Goal: Answer question/provide support: Share knowledge or assist other users

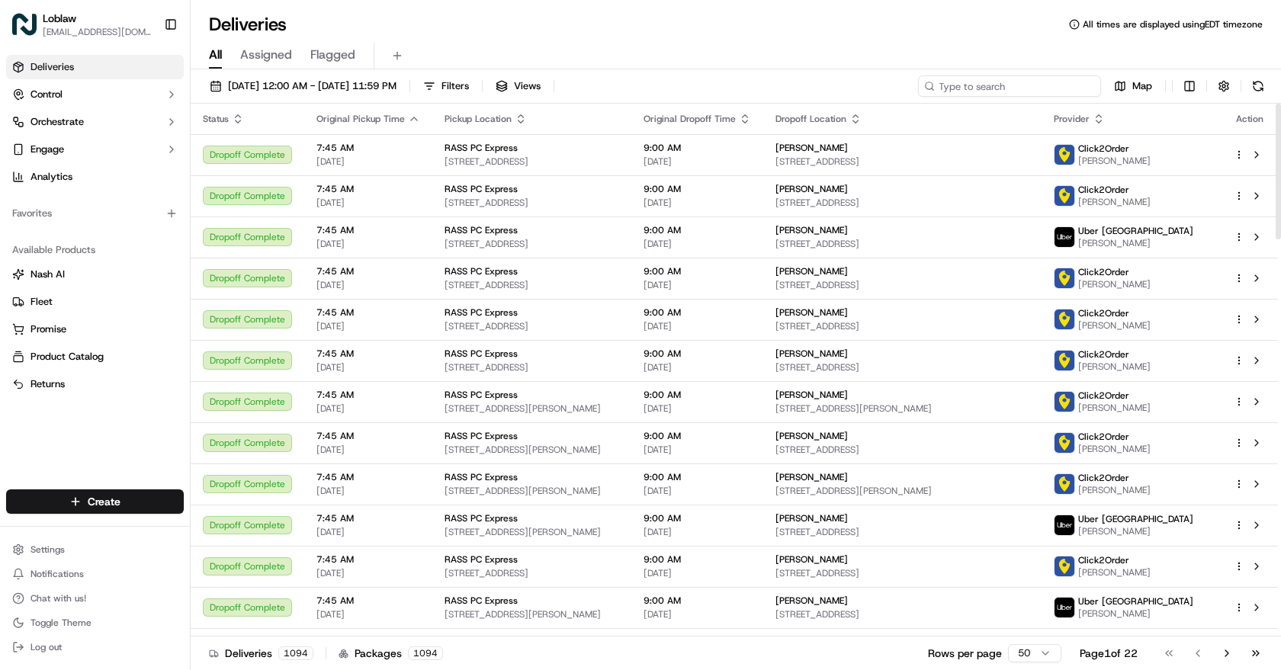
click at [1028, 82] on input at bounding box center [1009, 86] width 183 height 21
paste input "531900013726699"
type input "531900013726699"
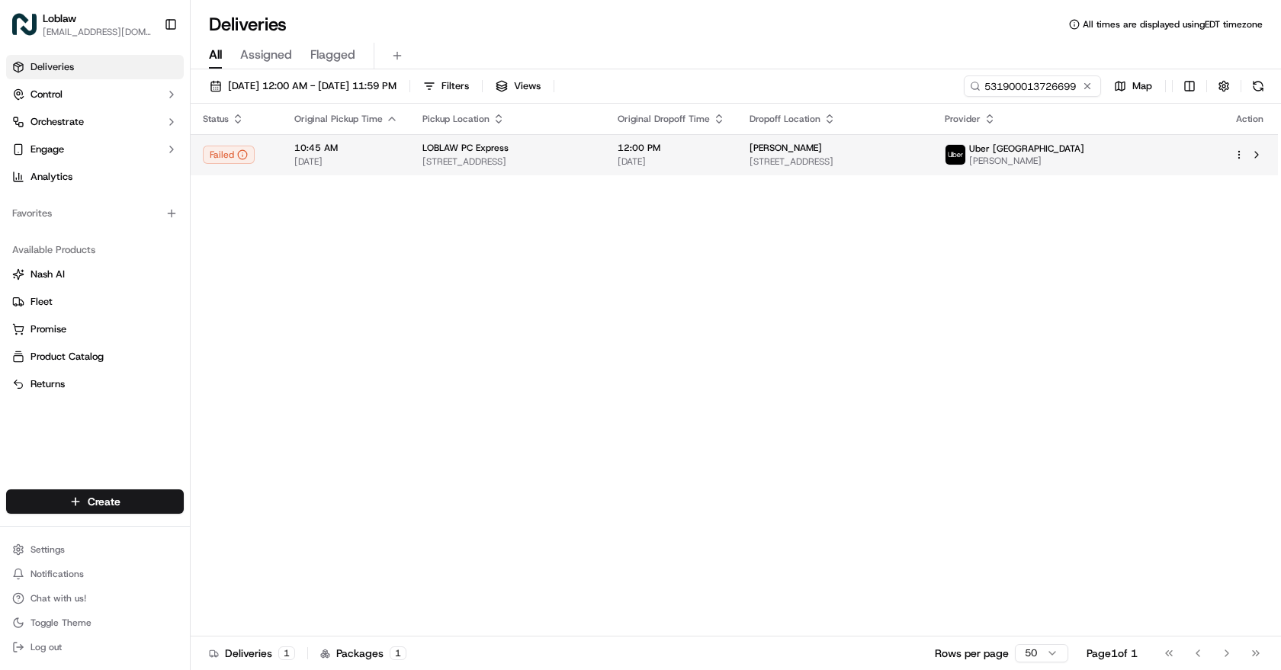
click at [526, 169] on td "LOBLAW PC Express [STREET_ADDRESS]" at bounding box center [507, 154] width 195 height 41
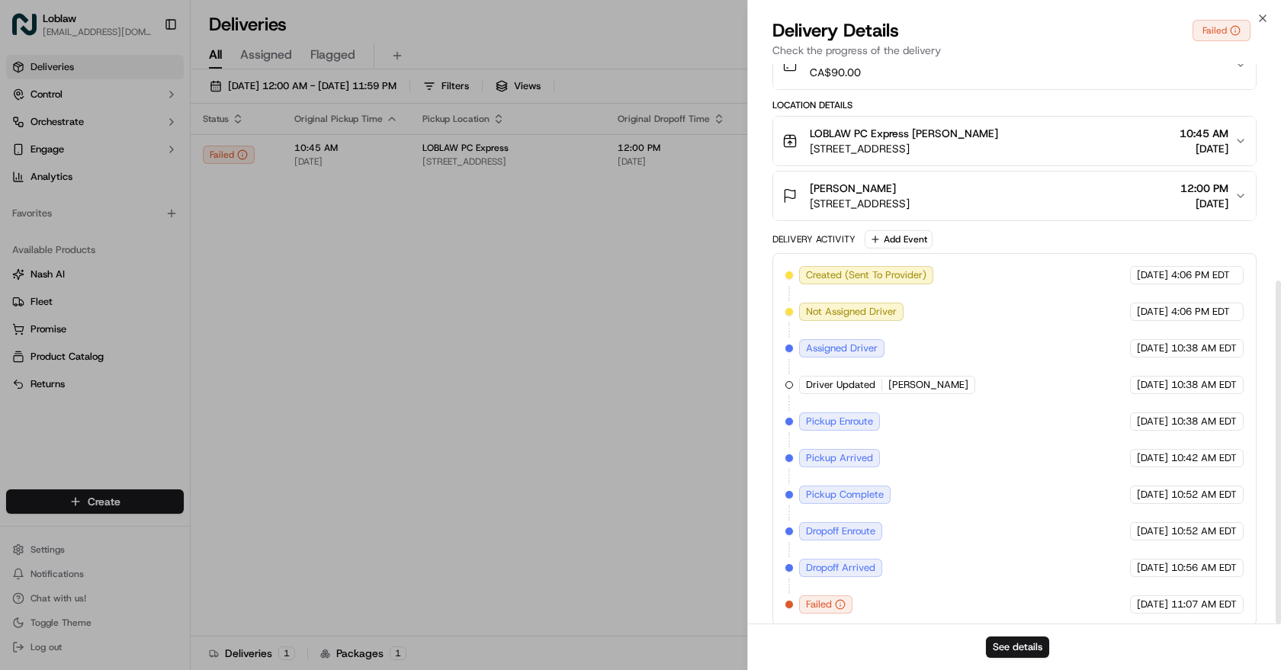
scroll to position [354, 0]
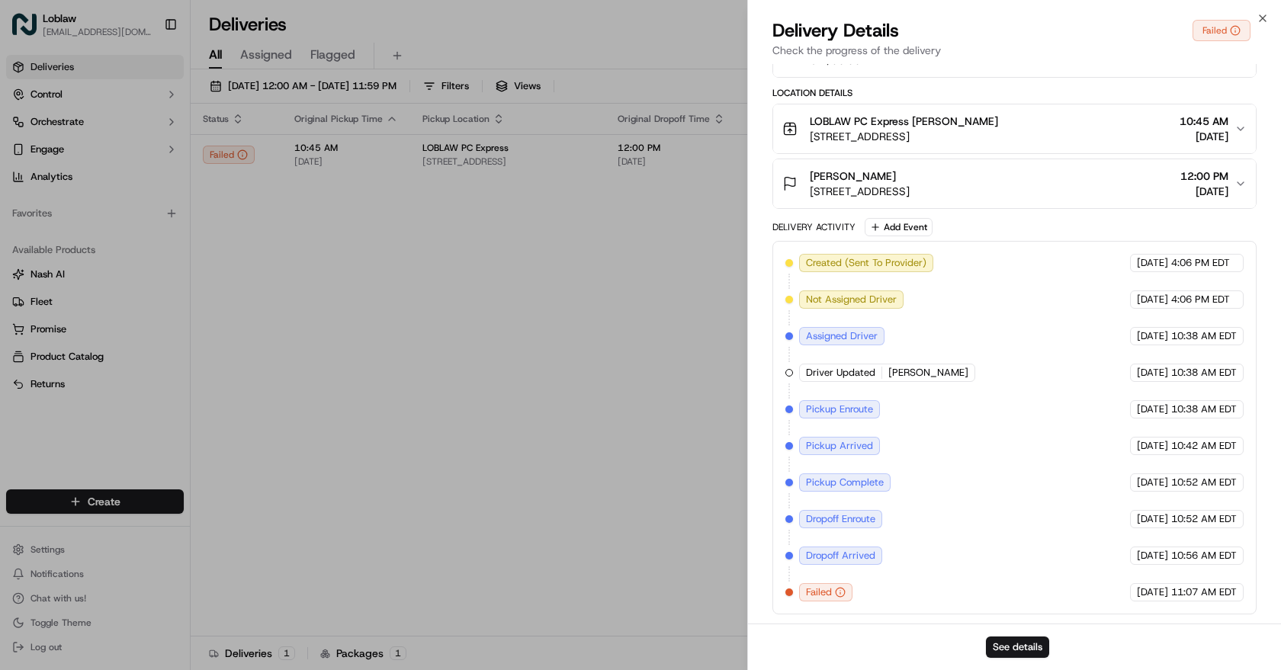
drag, startPoint x: 1013, startPoint y: 434, endPoint x: 1006, endPoint y: 529, distance: 94.8
drag, startPoint x: 1264, startPoint y: 16, endPoint x: 1089, endPoint y: 25, distance: 175.6
click at [1264, 16] on icon "button" at bounding box center [1263, 18] width 12 height 12
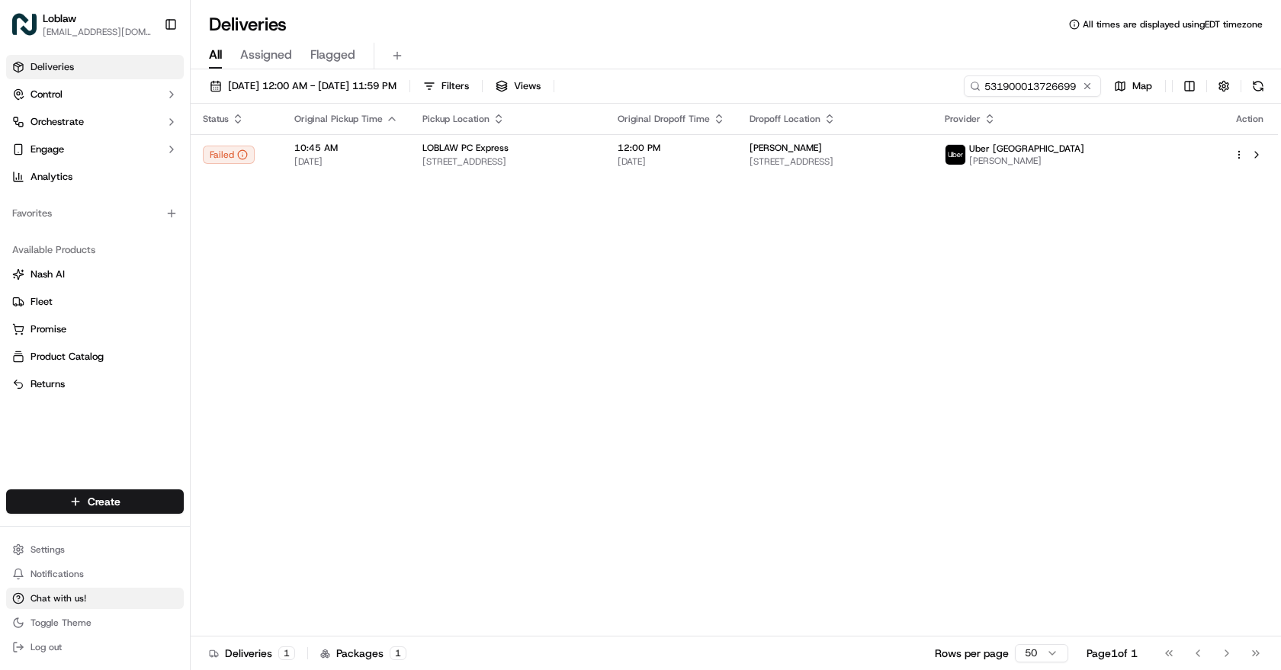
click at [72, 572] on span "Chat with us!" at bounding box center [59, 599] width 56 height 12
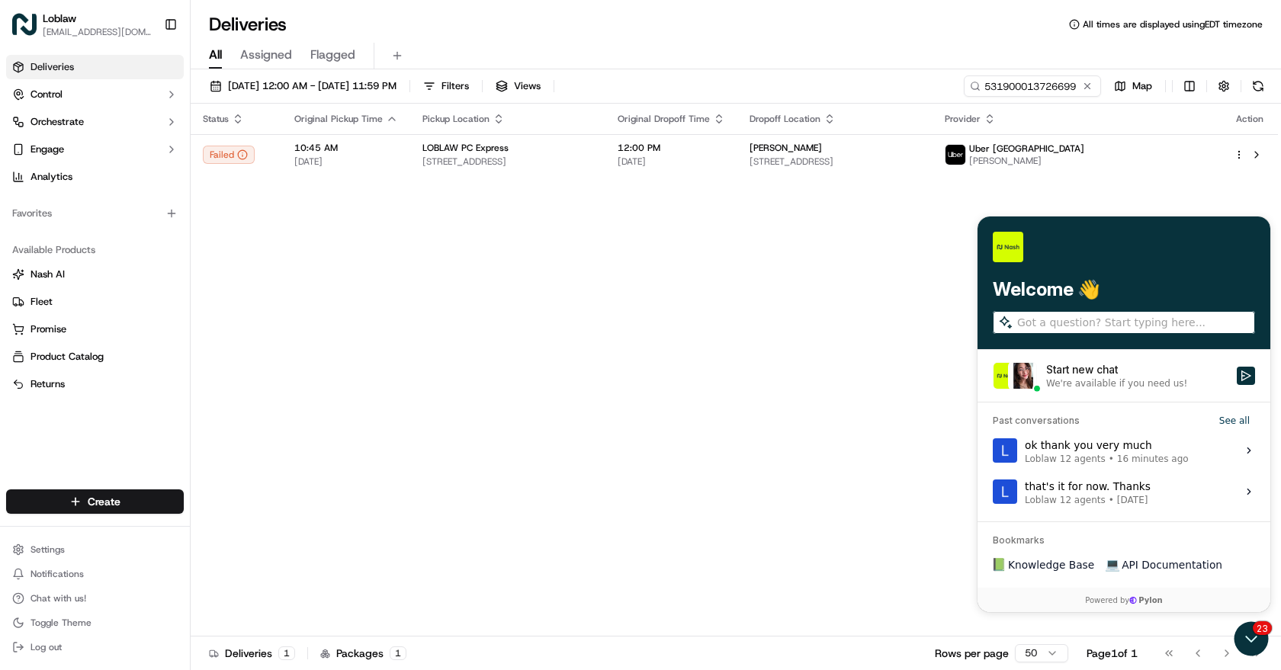
click at [1109, 444] on div "ok thank you very much Loblaw 12 agents • 16 minutes ago" at bounding box center [1107, 450] width 164 height 29
click at [993, 451] on button "View issue" at bounding box center [992, 451] width 1 height 1
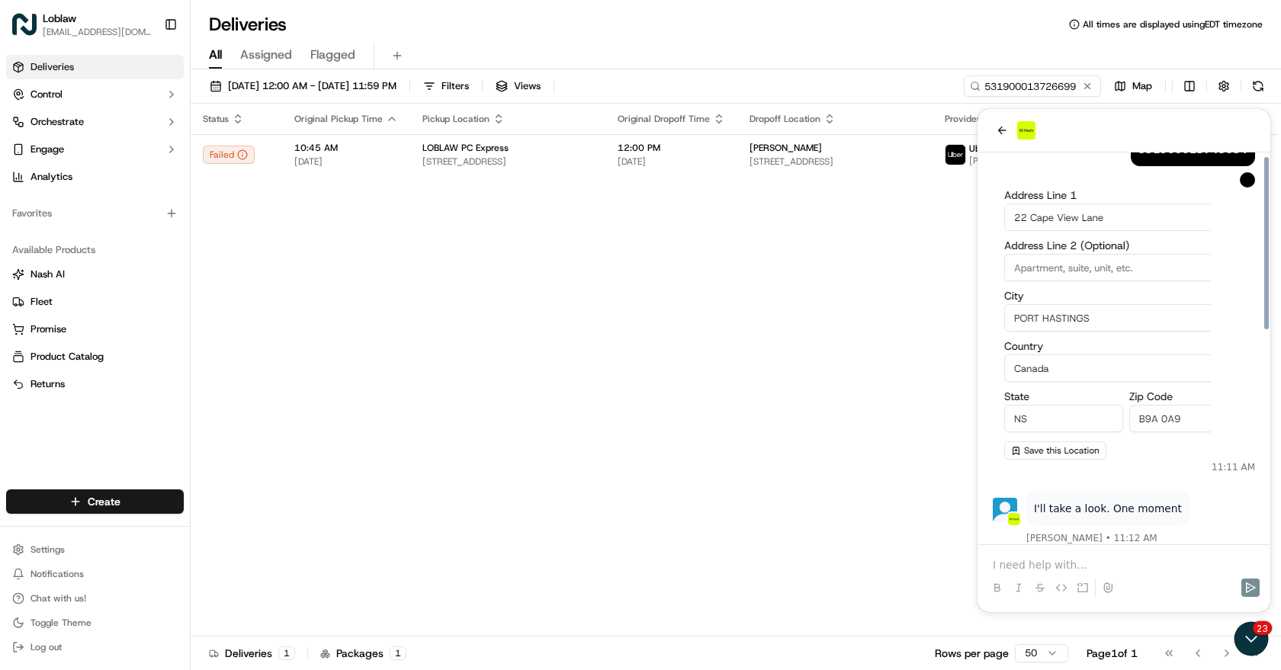
scroll to position [0, 0]
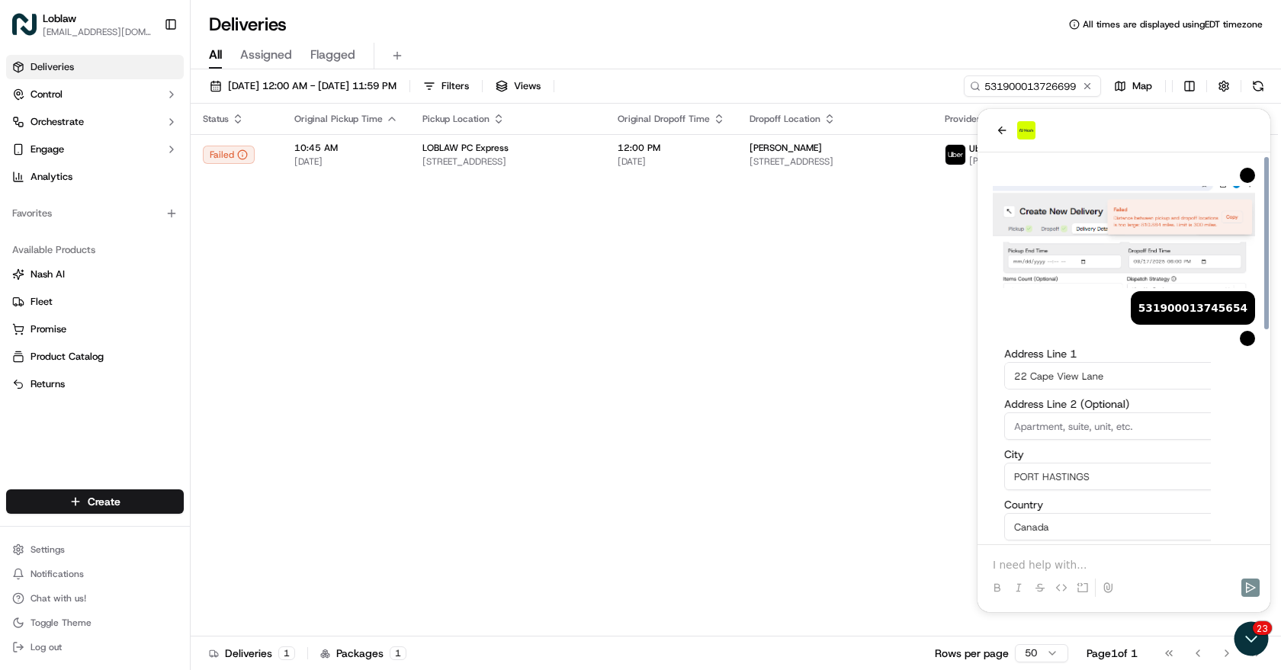
drag, startPoint x: 1083, startPoint y: 479, endPoint x: 1093, endPoint y: 387, distance: 92.8
drag, startPoint x: 1096, startPoint y: 413, endPoint x: 1096, endPoint y: 310, distance: 102.2
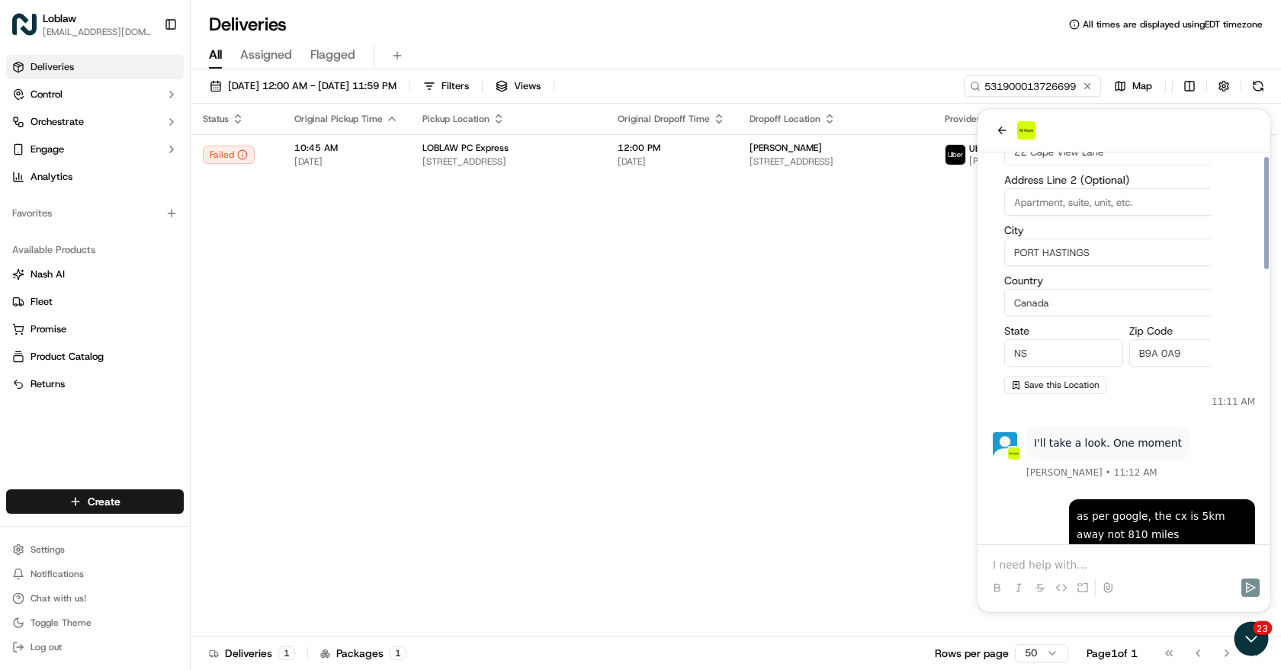
drag, startPoint x: 1097, startPoint y: 324, endPoint x: 1096, endPoint y: 347, distance: 22.9
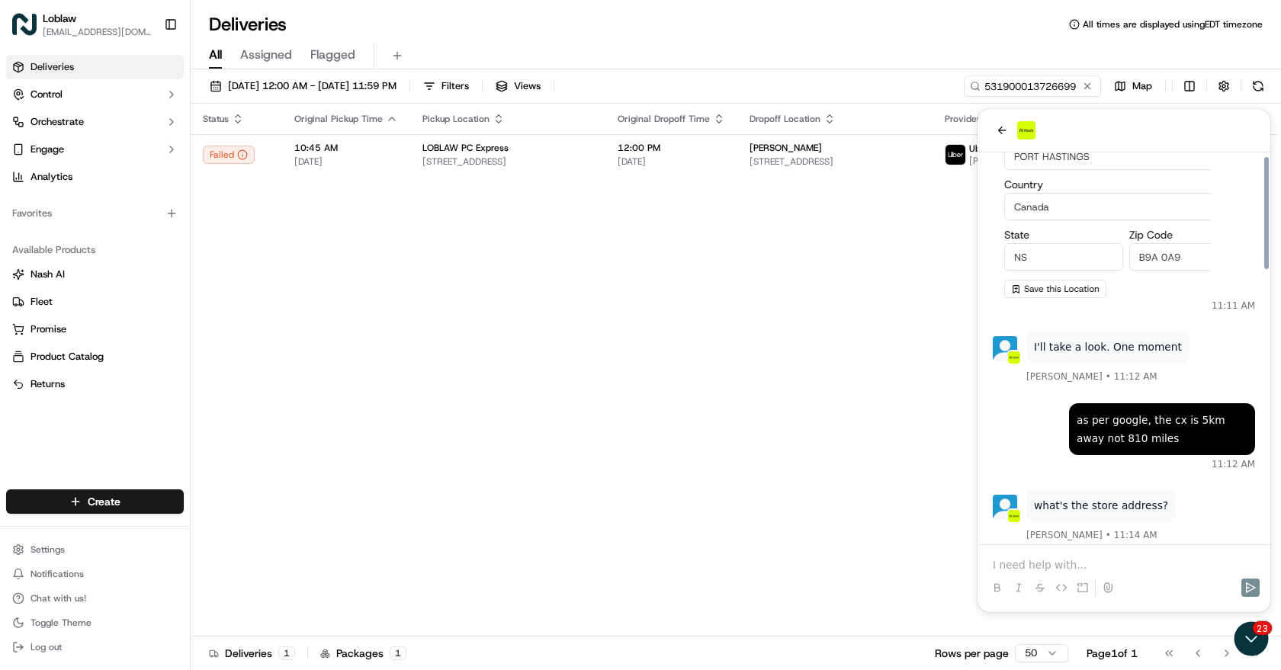
drag, startPoint x: 1084, startPoint y: 278, endPoint x: 1081, endPoint y: 299, distance: 21.5
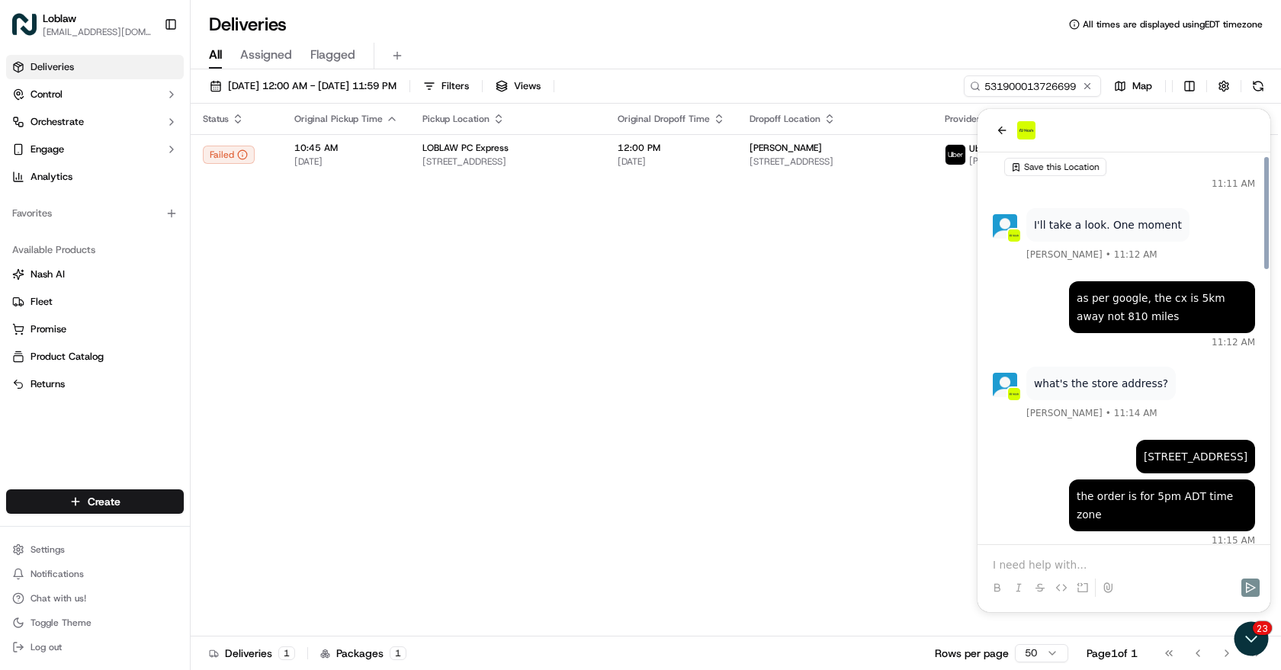
scroll to position [451, 0]
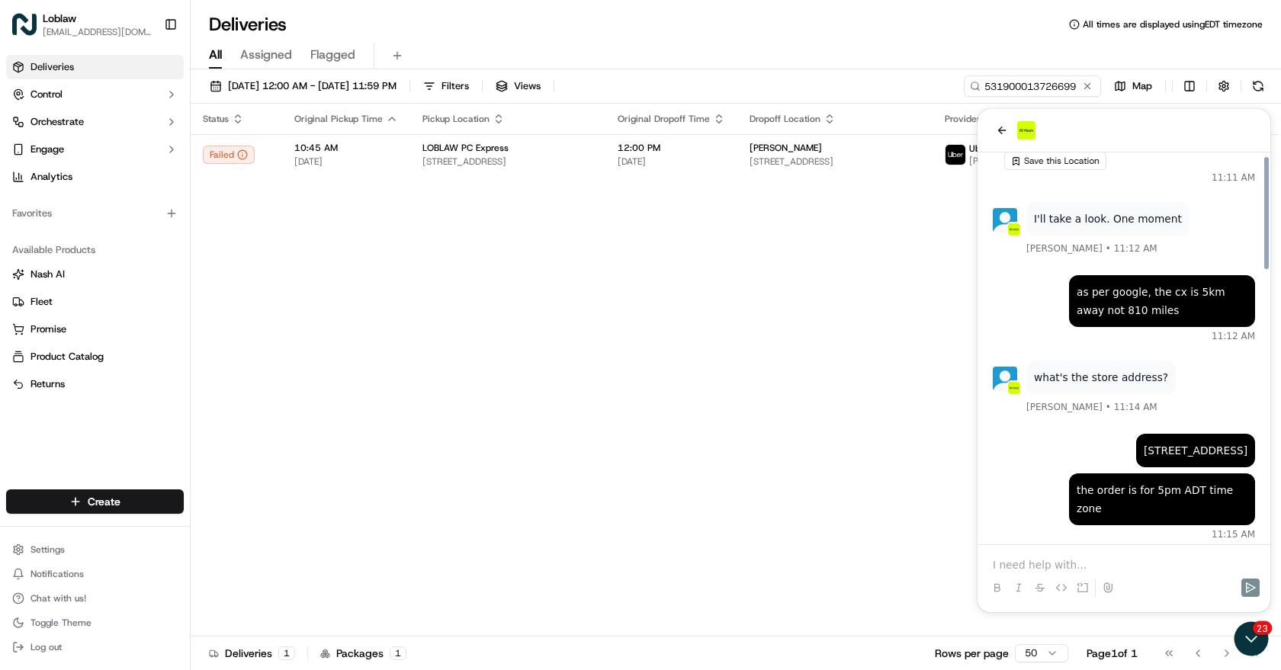
drag, startPoint x: 1117, startPoint y: 257, endPoint x: 1113, endPoint y: 278, distance: 21.7
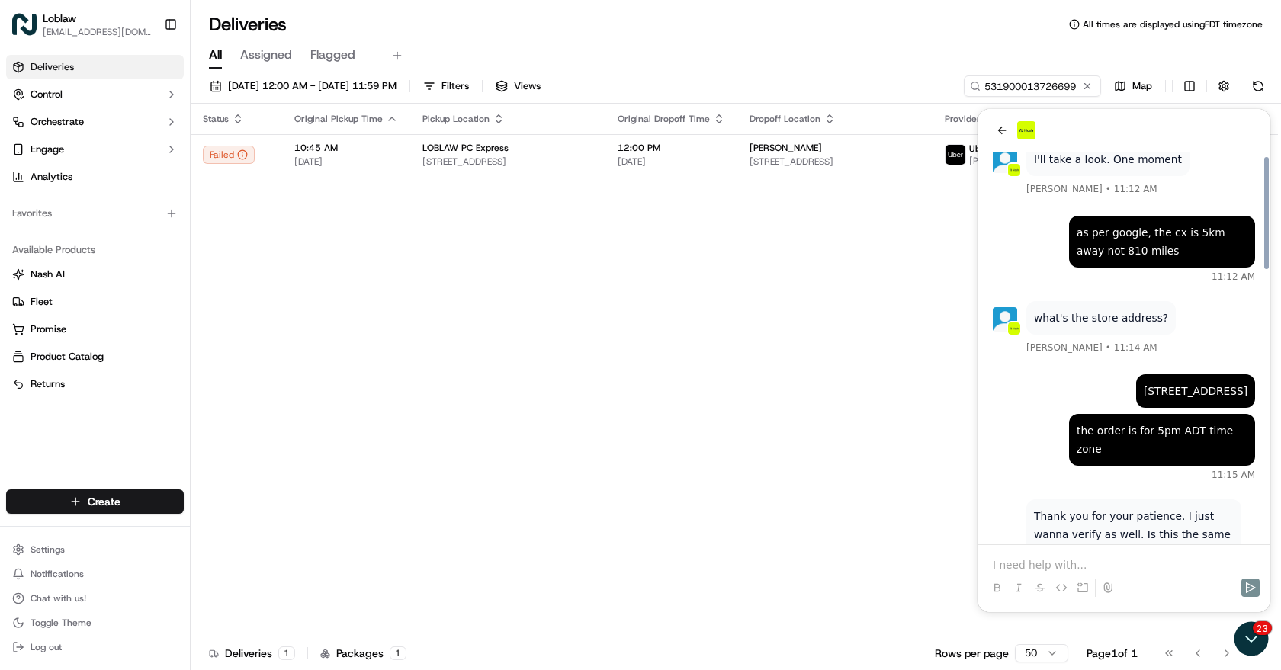
drag, startPoint x: 1056, startPoint y: 242, endPoint x: 1052, endPoint y: 261, distance: 19.4
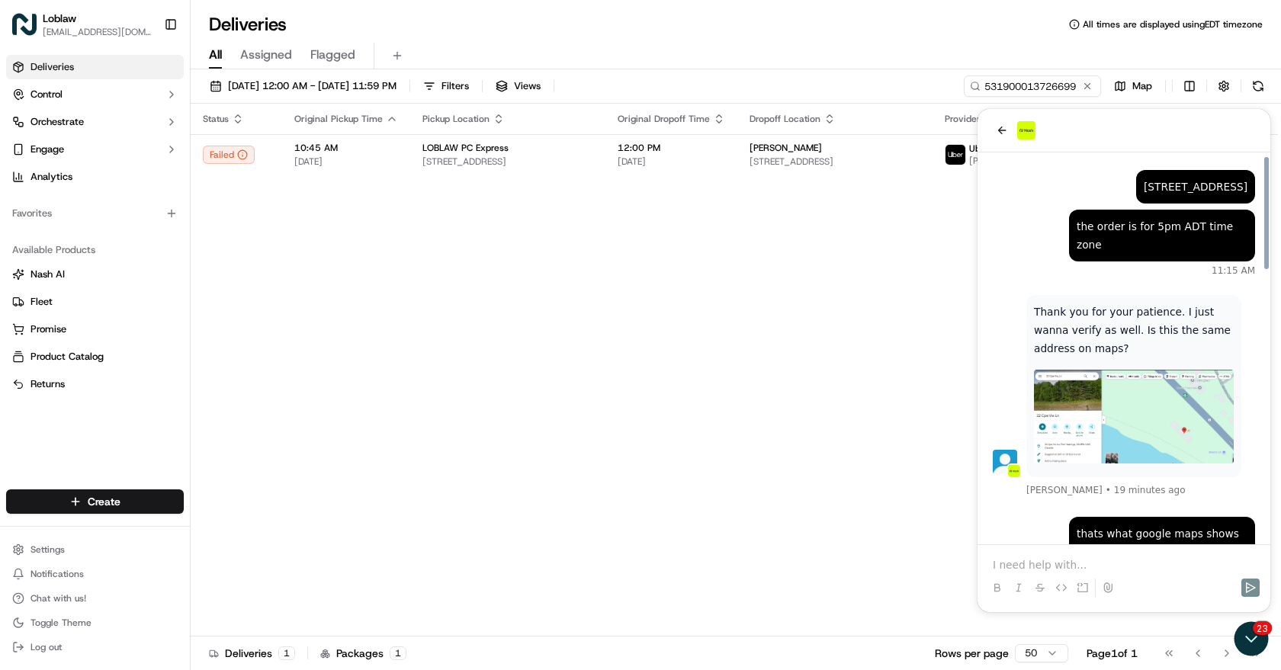
drag, startPoint x: 1052, startPoint y: 261, endPoint x: 1049, endPoint y: 284, distance: 23.1
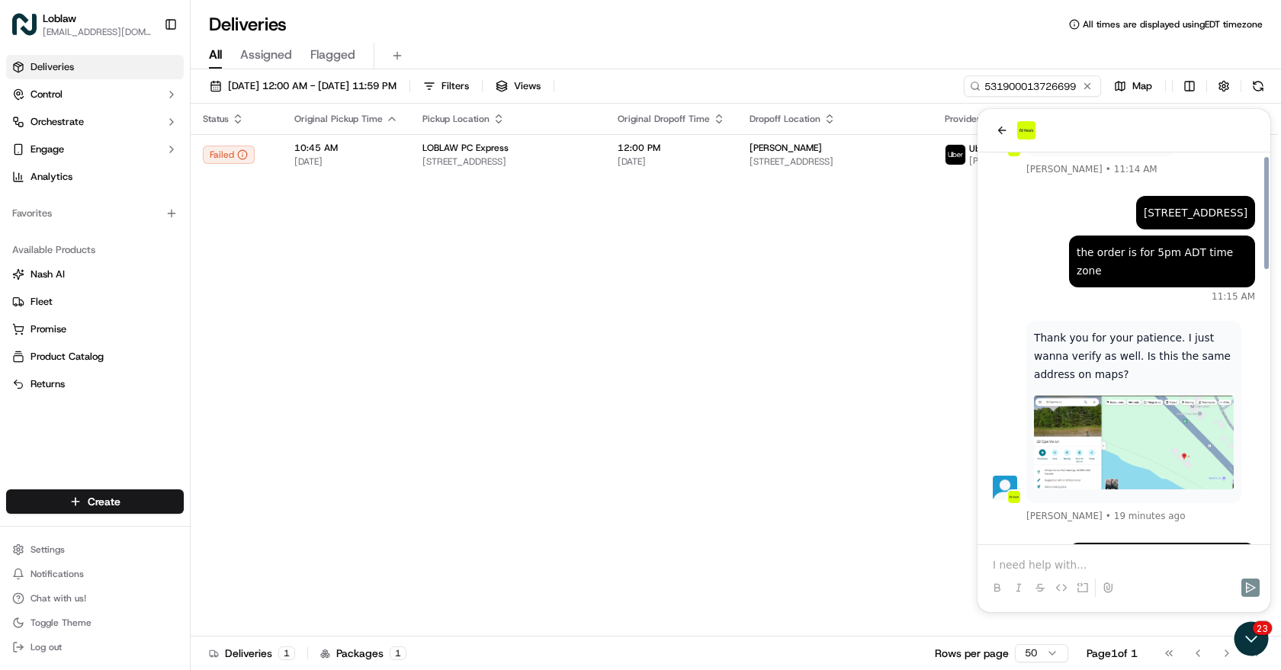
scroll to position [674, 0]
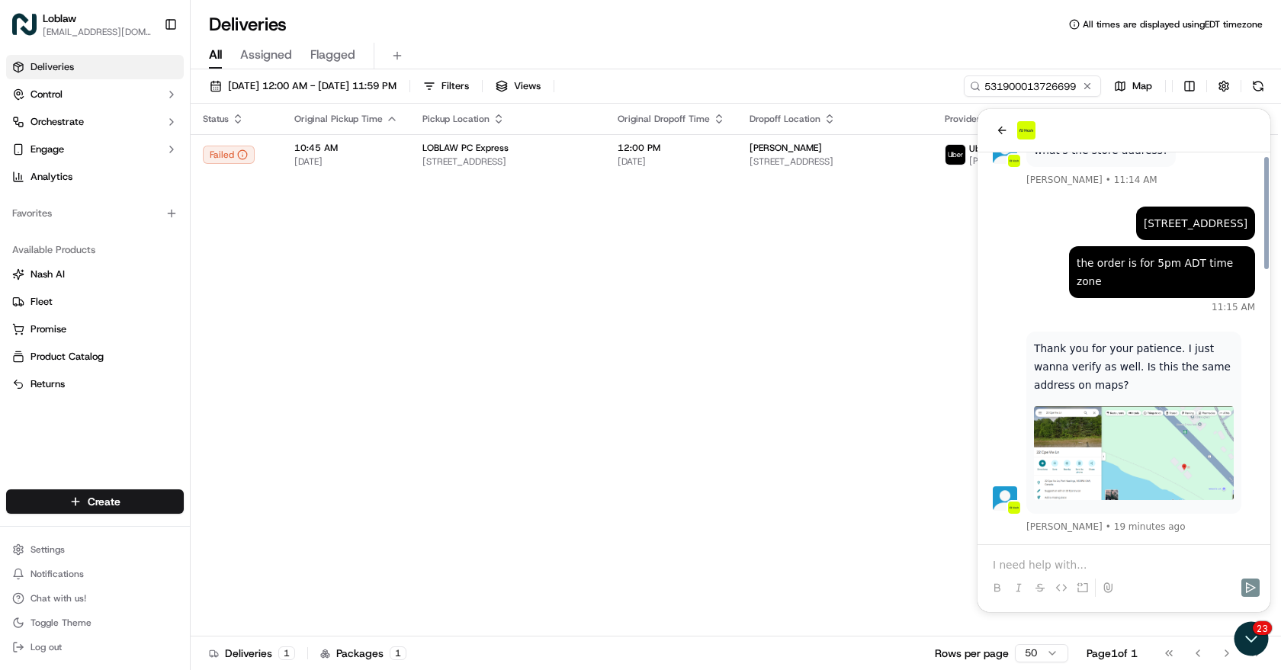
drag, startPoint x: 1054, startPoint y: 246, endPoint x: 1054, endPoint y: 217, distance: 29.0
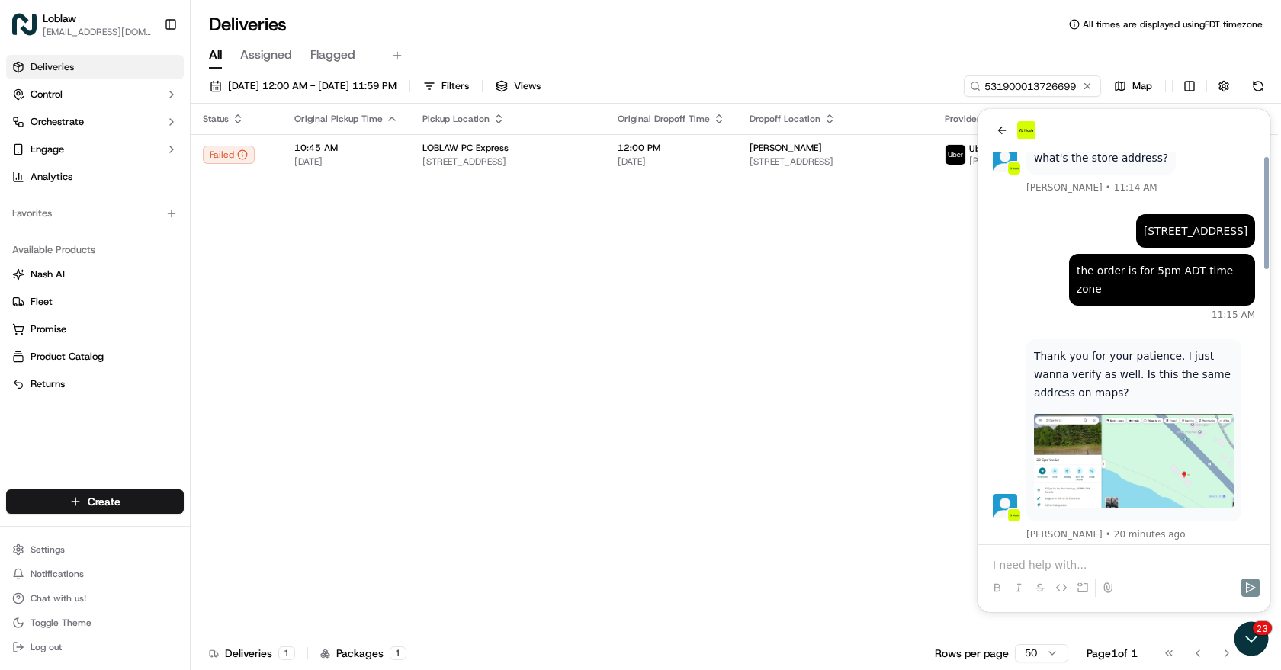
scroll to position [647, 0]
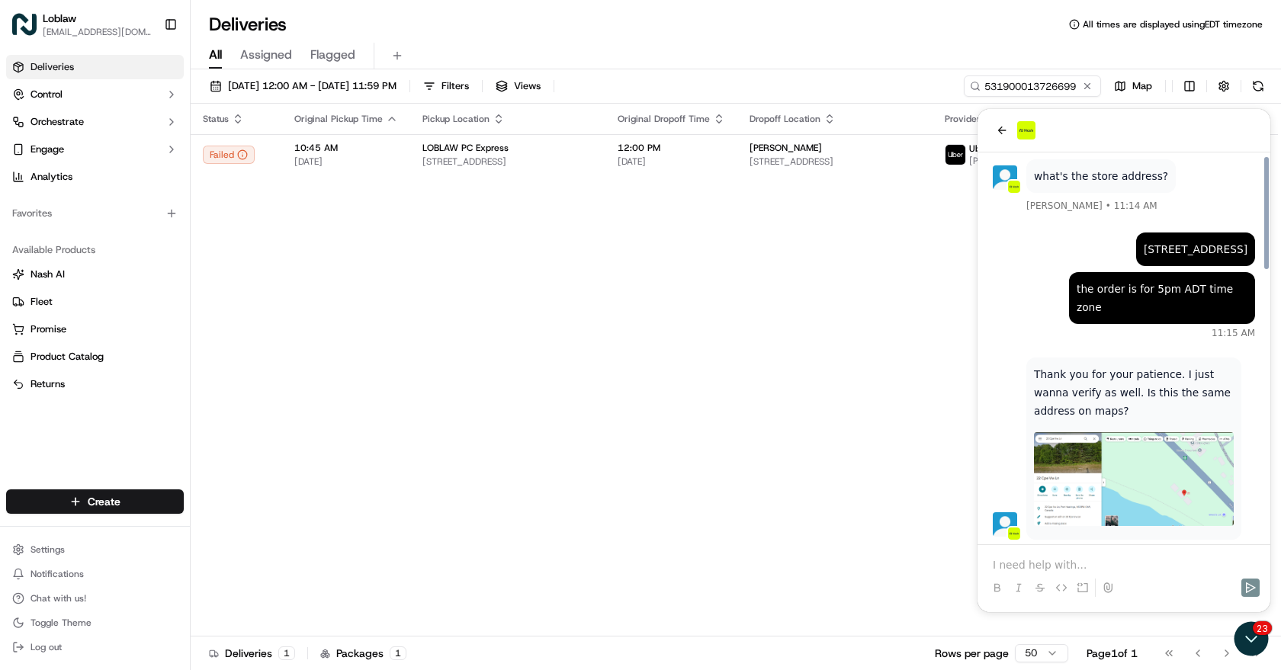
drag, startPoint x: 1060, startPoint y: 262, endPoint x: 1059, endPoint y: 231, distance: 31.3
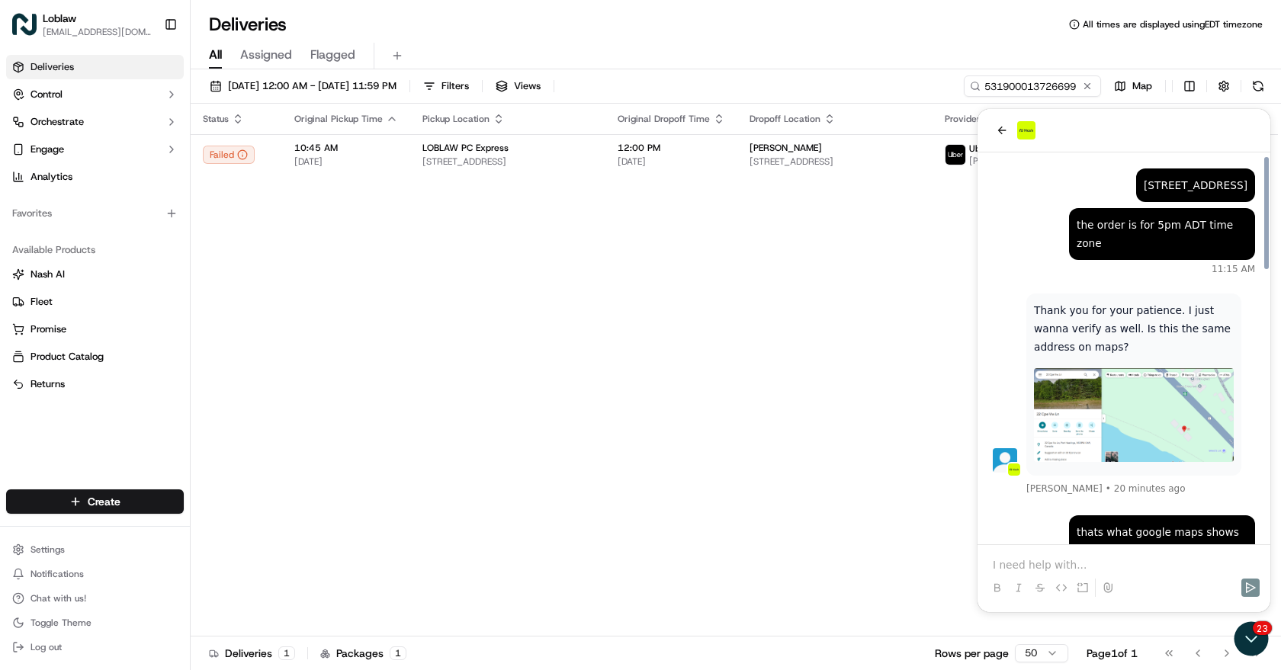
drag, startPoint x: 1048, startPoint y: 252, endPoint x: 1046, endPoint y: 268, distance: 16.9
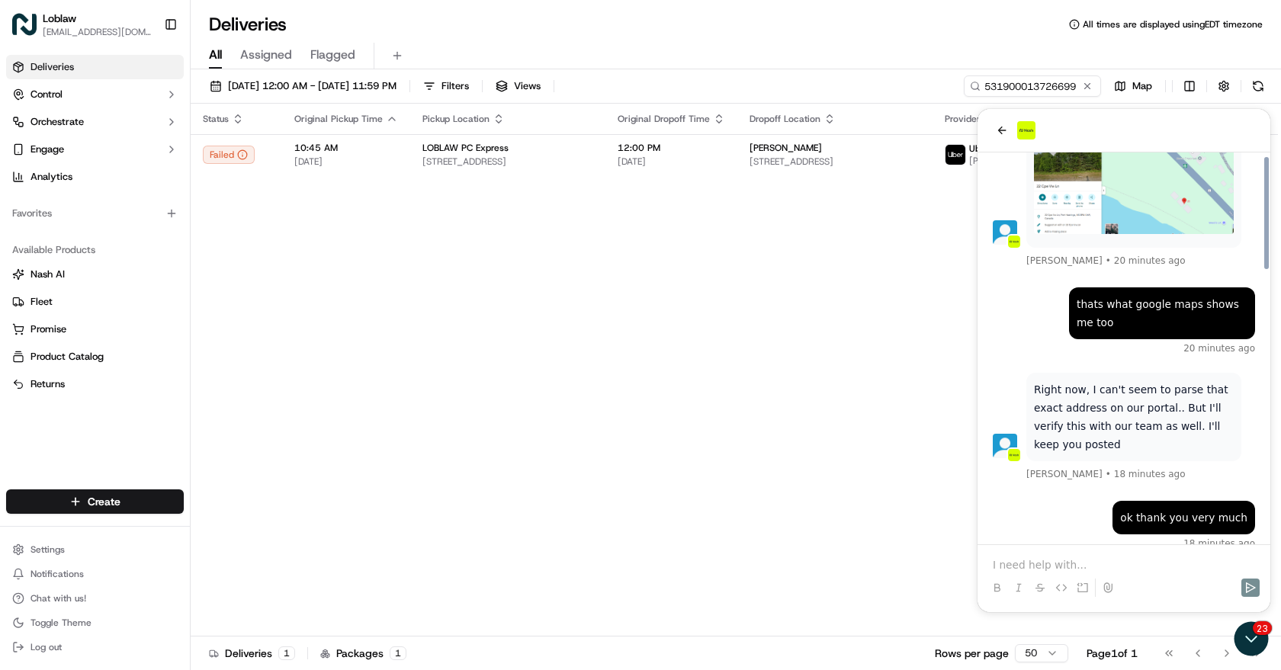
scroll to position [944, 0]
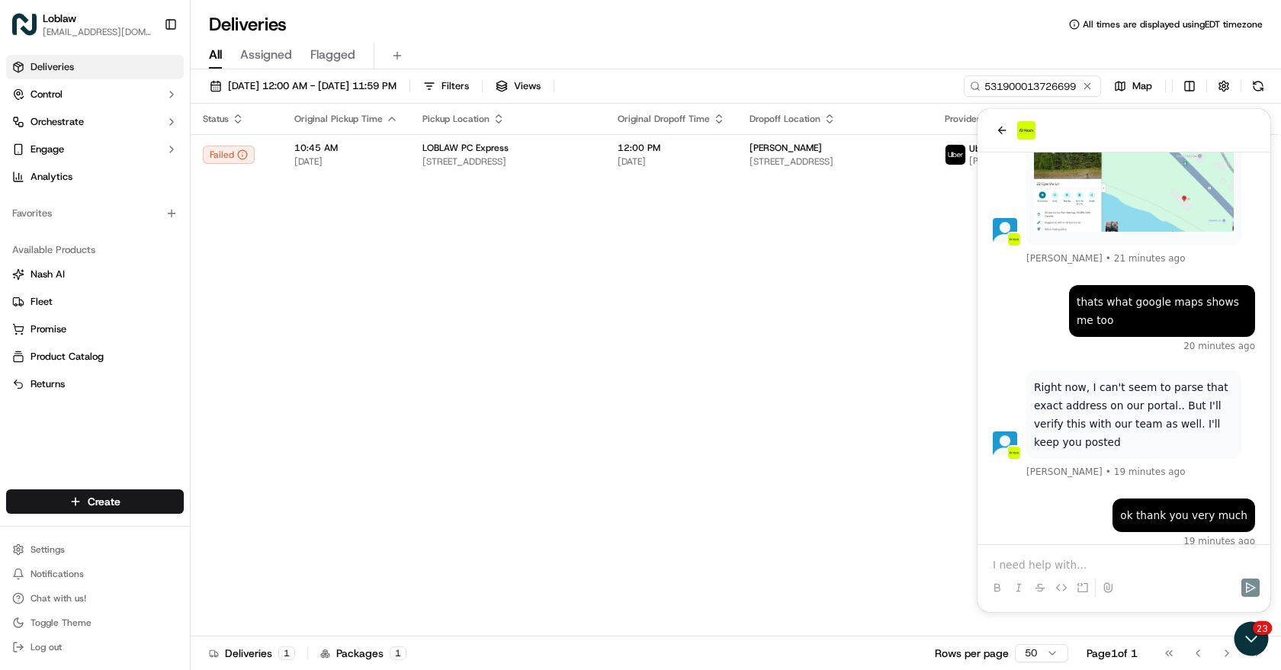
drag, startPoint x: 1045, startPoint y: 251, endPoint x: 1043, endPoint y: 302, distance: 51.1
drag, startPoint x: 1027, startPoint y: 383, endPoint x: 1027, endPoint y: 426, distance: 42.7
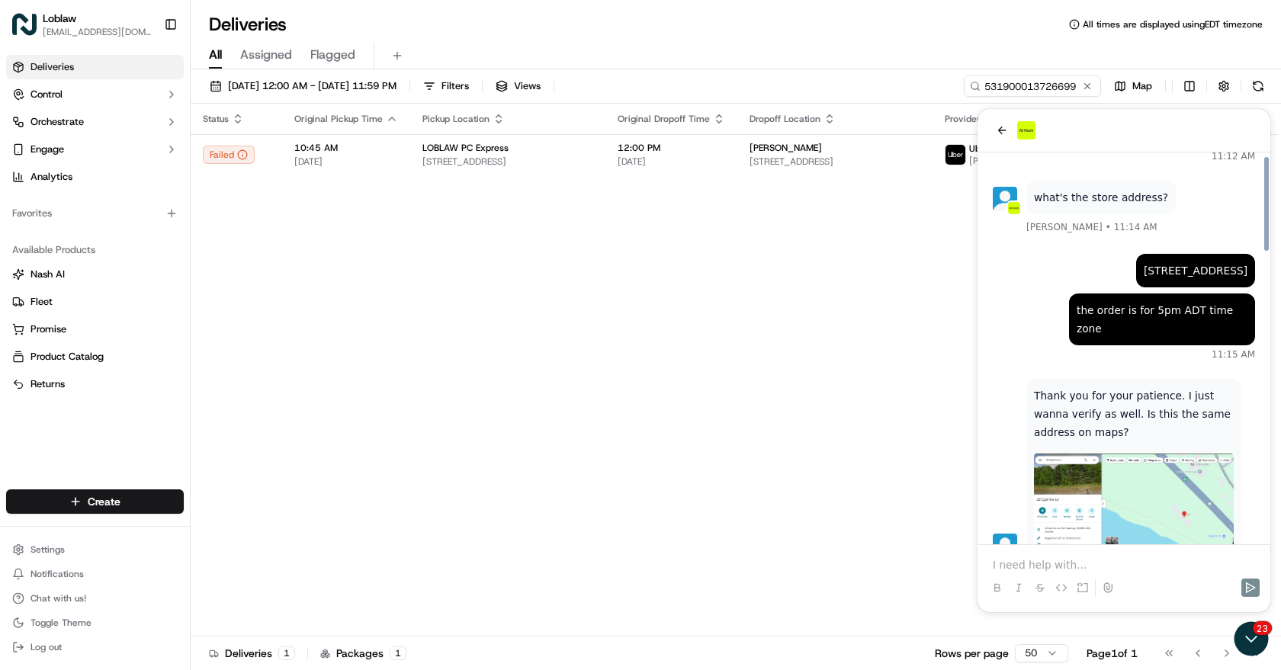
scroll to position [546, 0]
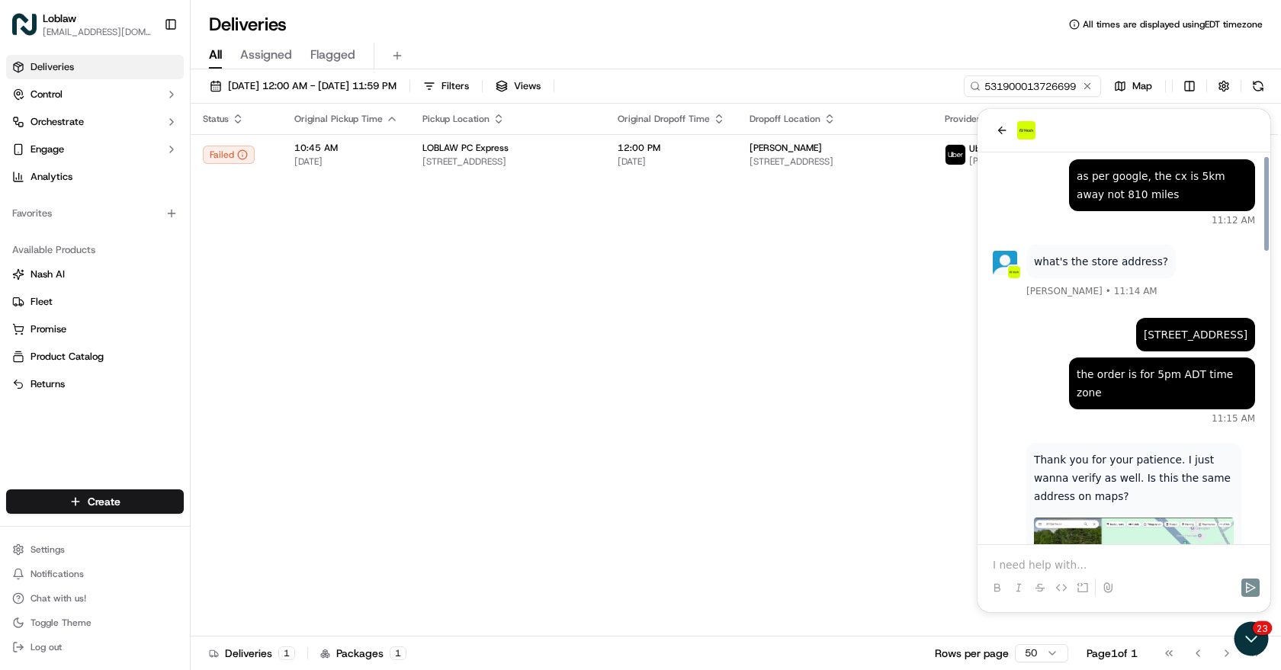
drag, startPoint x: 1172, startPoint y: 365, endPoint x: 1171, endPoint y: 303, distance: 62.6
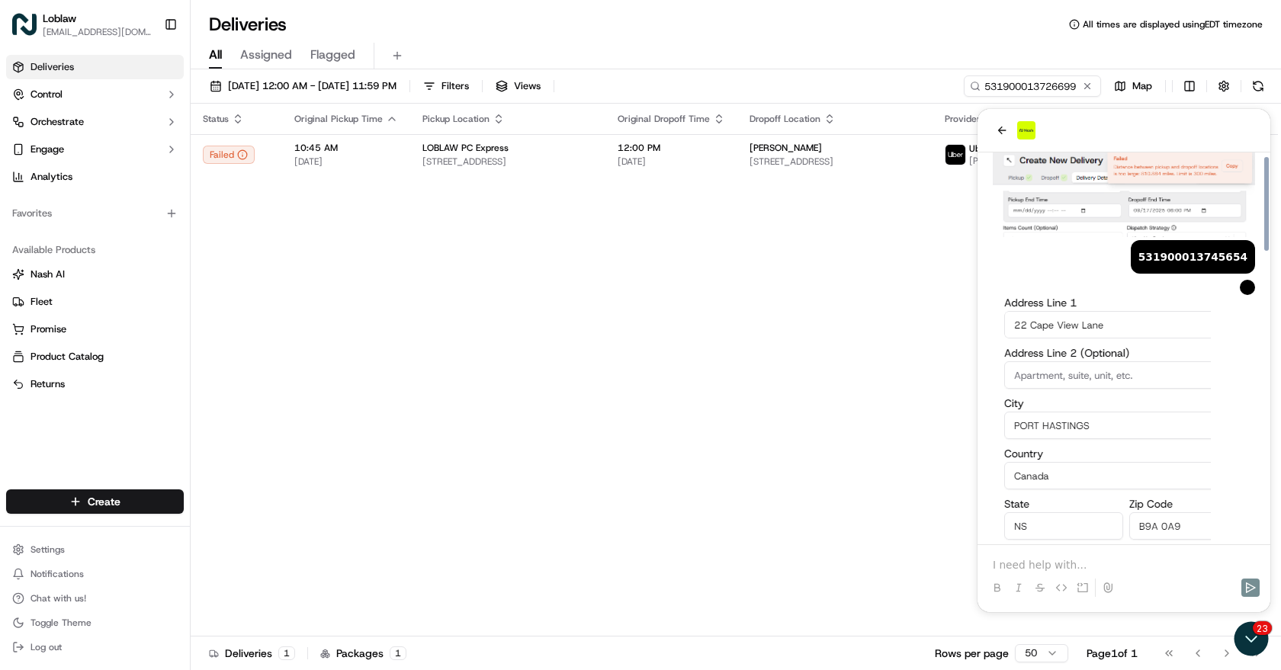
scroll to position [0, 0]
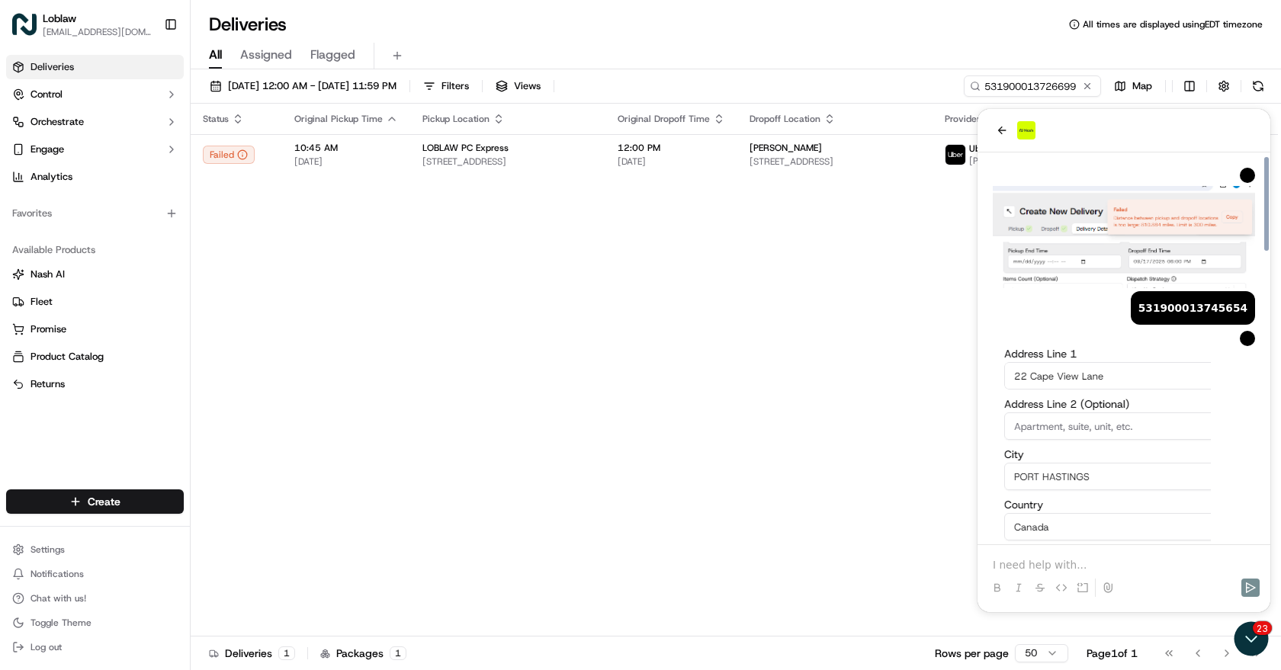
drag, startPoint x: 1160, startPoint y: 339, endPoint x: 1162, endPoint y: 265, distance: 74.0
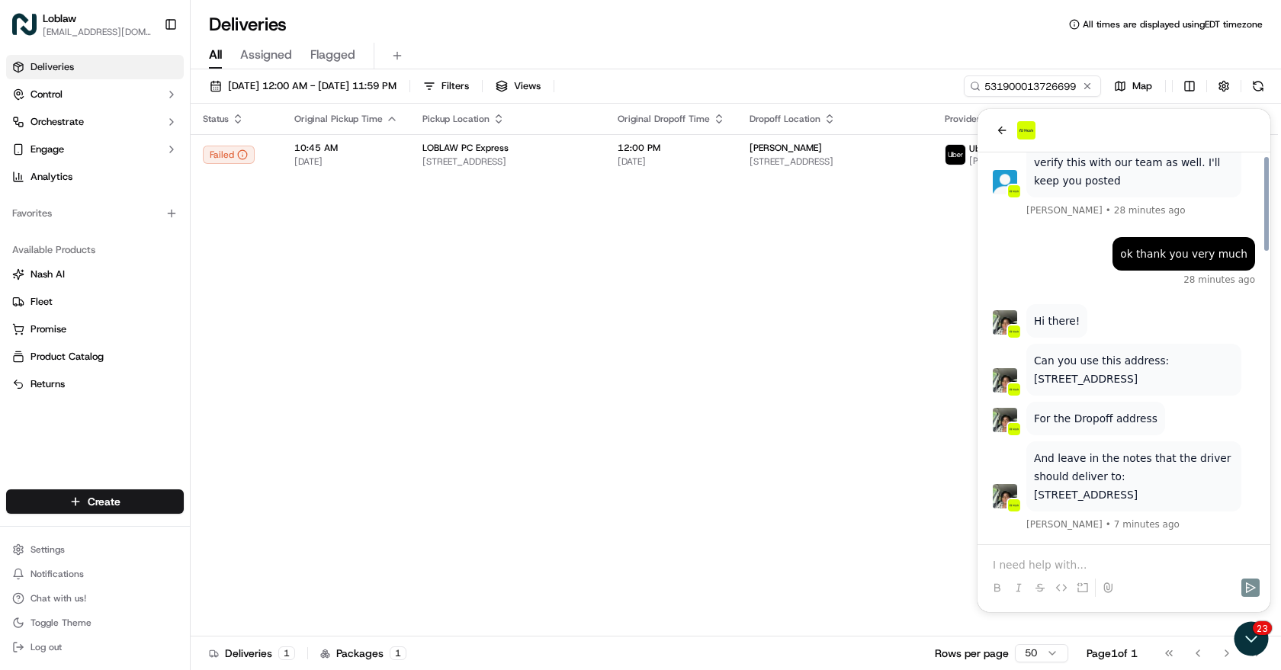
scroll to position [1210, 0]
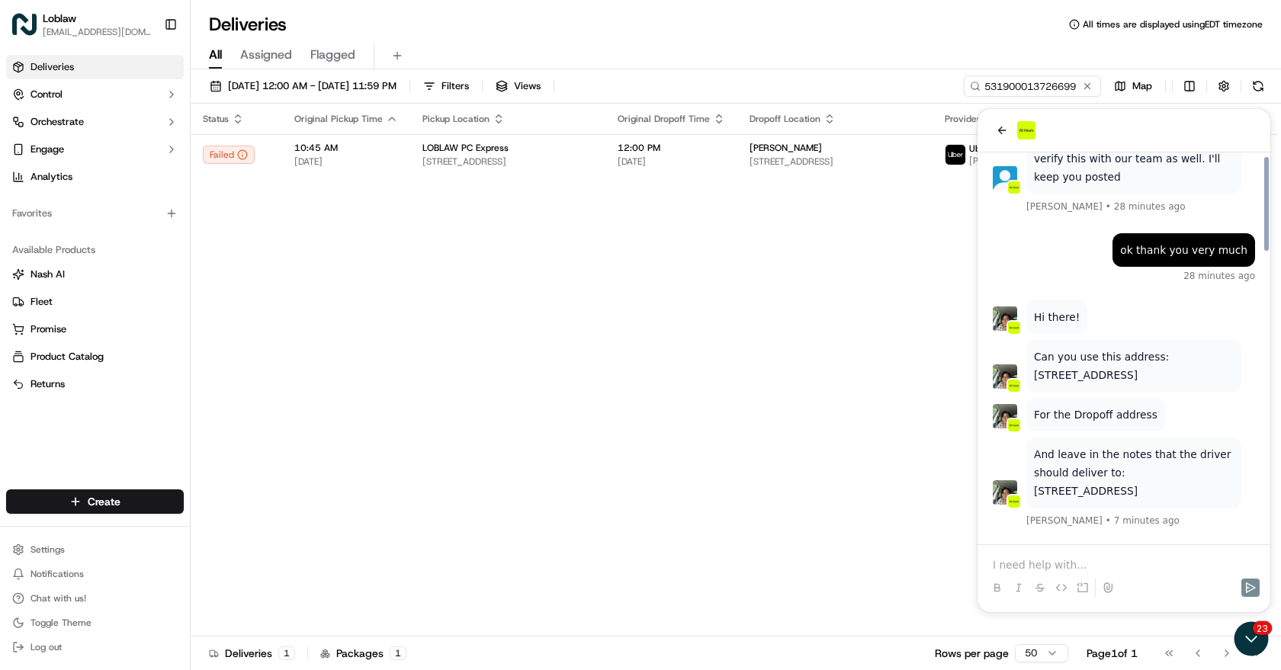
drag, startPoint x: 1072, startPoint y: 315, endPoint x: 1055, endPoint y: 477, distance: 162.5
drag, startPoint x: 1181, startPoint y: 361, endPoint x: 1155, endPoint y: 338, distance: 35.1
click at [1155, 348] on p "Can you use this address: [STREET_ADDRESS]" at bounding box center [1134, 366] width 200 height 37
copy p "[STREET_ADDRESS]"
drag, startPoint x: 1074, startPoint y: 489, endPoint x: 1035, endPoint y: 477, distance: 40.8
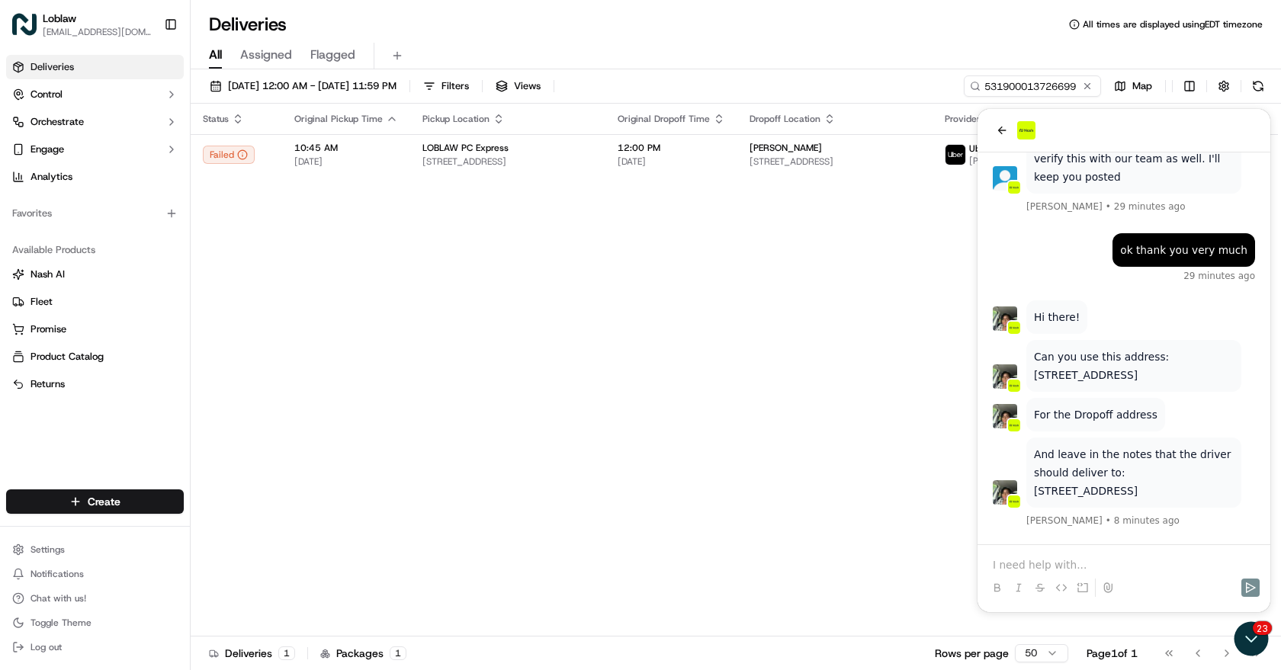
click at [1035, 482] on p "[STREET_ADDRESS]" at bounding box center [1134, 491] width 200 height 18
copy p "[STREET_ADDRESS]"
click at [1052, 559] on p at bounding box center [1124, 564] width 262 height 15
click at [1250, 572] on icon "Send" at bounding box center [1251, 588] width 10 height 11
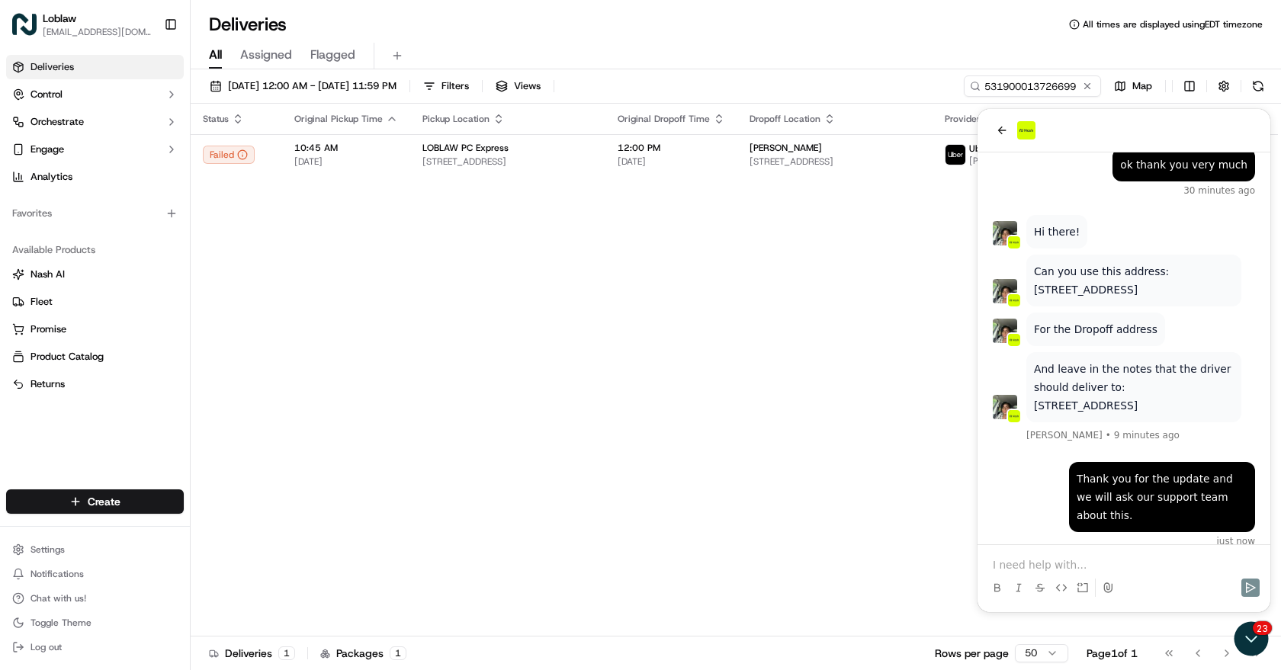
drag, startPoint x: 1036, startPoint y: 257, endPoint x: 1136, endPoint y: 385, distance: 162.9
click at [1136, 385] on div "And leave in the notes that the driver should deliver to: [STREET_ADDRESS] [PER…" at bounding box center [1124, 329] width 262 height 229
click at [1133, 402] on p "[STREET_ADDRESS]" at bounding box center [1134, 406] width 200 height 18
drag, startPoint x: 1084, startPoint y: 406, endPoint x: 1036, endPoint y: 263, distance: 151.0
click at [1036, 263] on div "And leave in the notes that the driver should deliver to: [STREET_ADDRESS] [PER…" at bounding box center [1124, 329] width 262 height 229
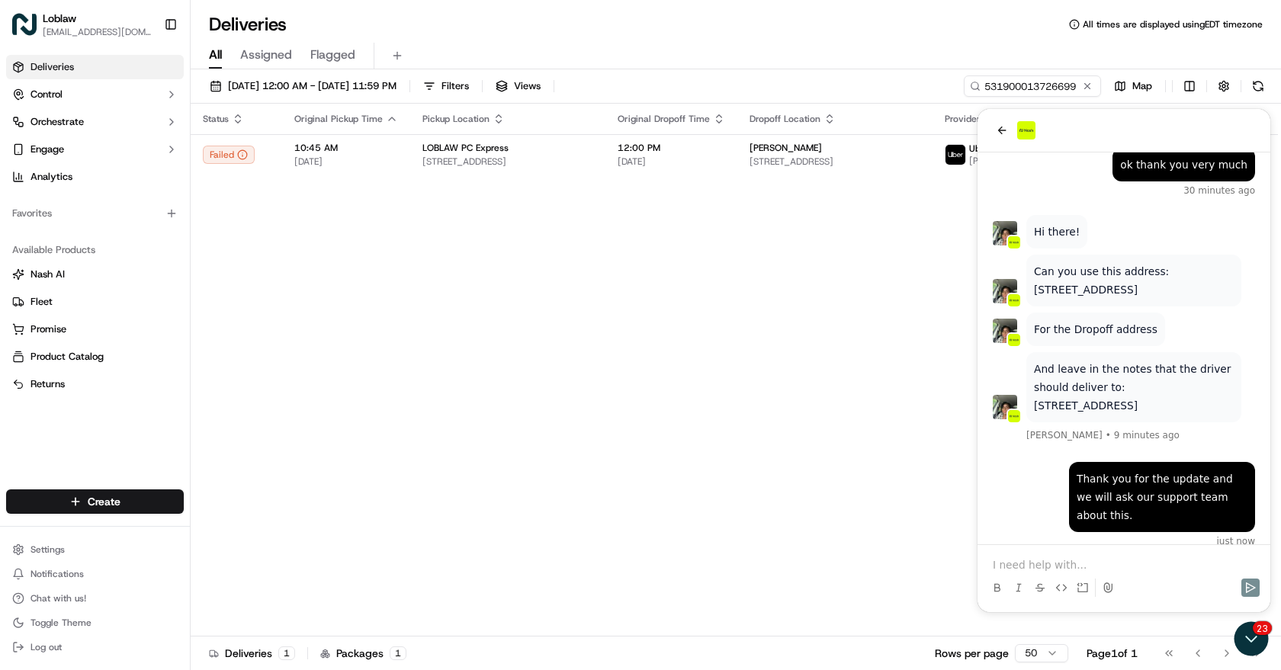
click at [1210, 289] on div "Can you use this address: [STREET_ADDRESS]" at bounding box center [1124, 282] width 262 height 55
click at [1039, 262] on p "Can you use this address: [STREET_ADDRESS]" at bounding box center [1134, 280] width 200 height 37
click at [1120, 271] on p "Can you use this address: [STREET_ADDRESS]" at bounding box center [1134, 280] width 200 height 37
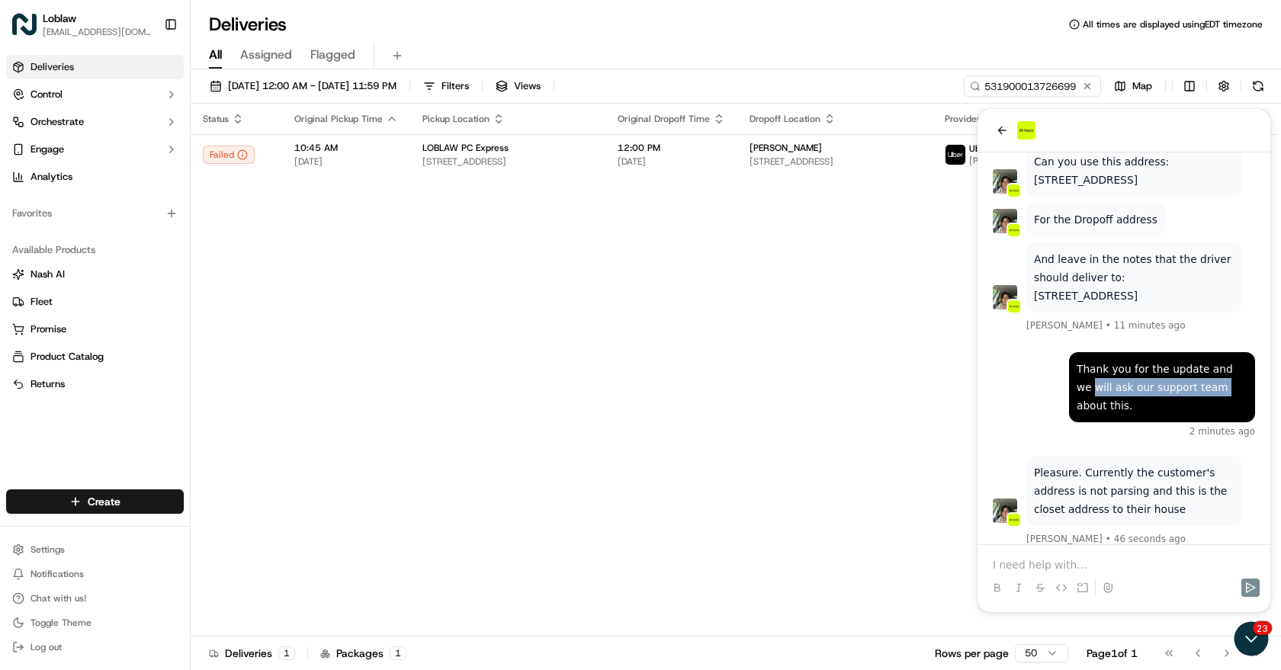
drag, startPoint x: 1195, startPoint y: 387, endPoint x: 1088, endPoint y: 387, distance: 106.8
click at [1080, 388] on div "Thank you for the update and we will ask our support team about this." at bounding box center [1162, 387] width 171 height 55
copy div "will ask our support team"
click at [1167, 509] on div "Pleasure. Currently the customer's address is not parsing and this is the close…" at bounding box center [1124, 502] width 262 height 92
click at [1070, 554] on div at bounding box center [1124, 574] width 281 height 58
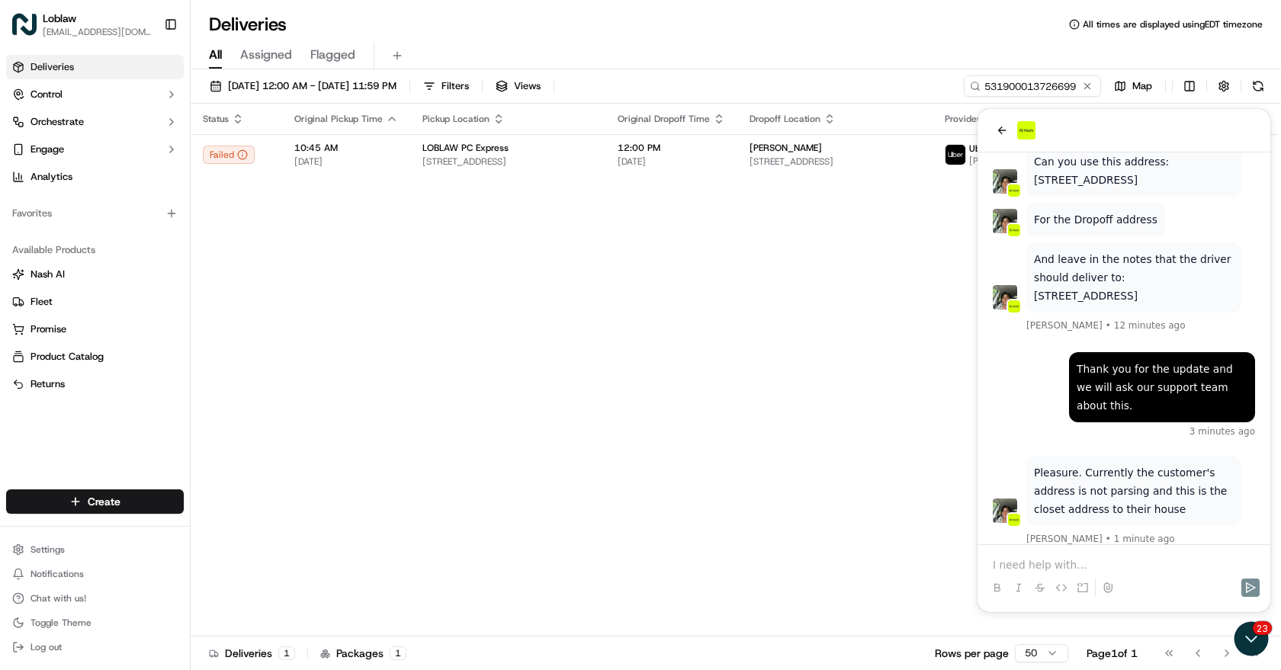
click at [1052, 564] on p at bounding box center [1124, 564] width 262 height 15
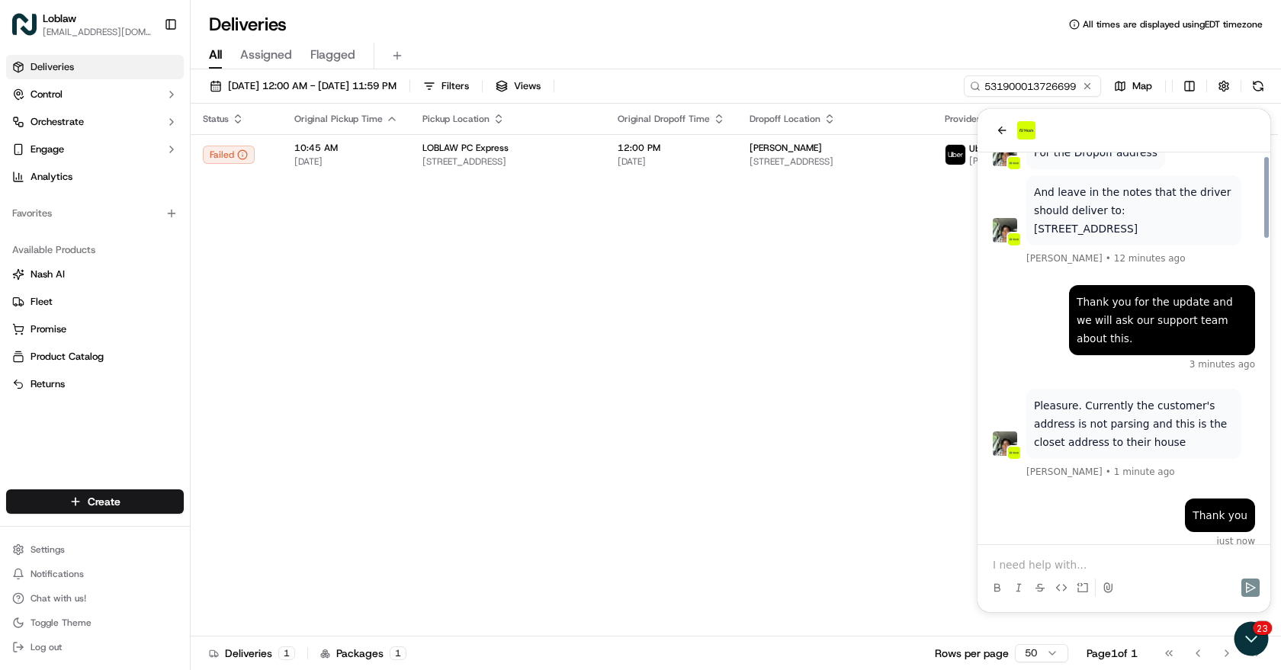
click at [1036, 507] on div "Thank you just now" at bounding box center [1124, 523] width 262 height 49
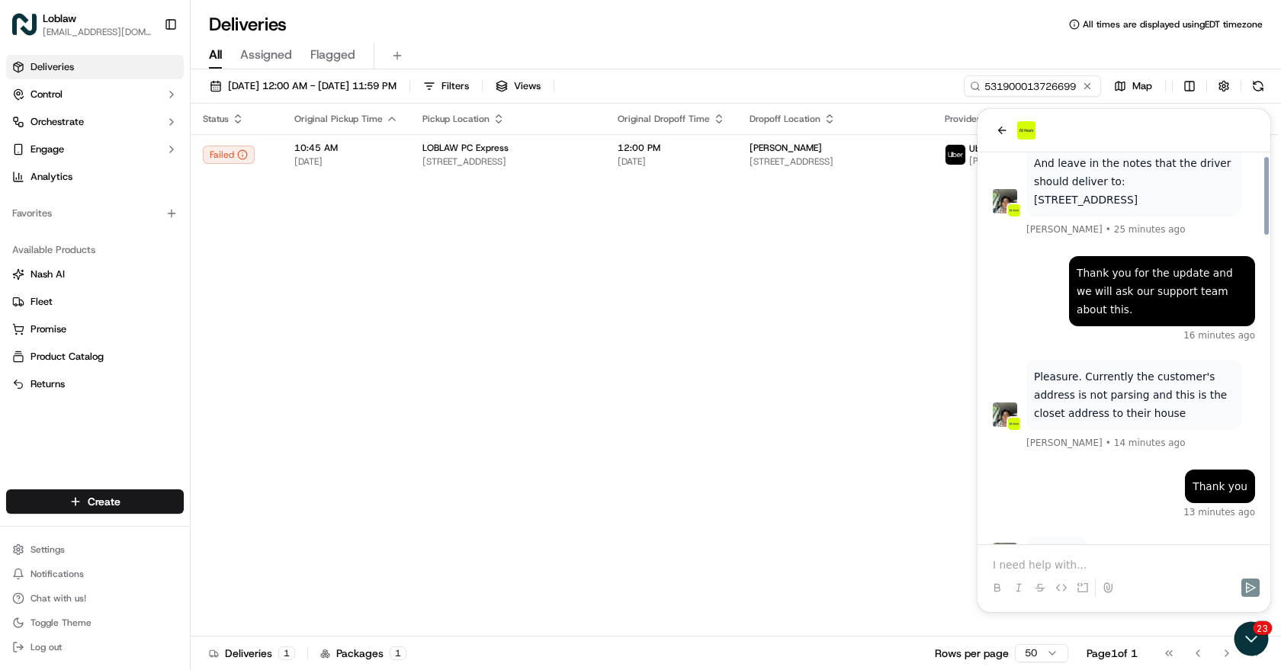
drag, startPoint x: 1100, startPoint y: 427, endPoint x: 1101, endPoint y: 409, distance: 18.3
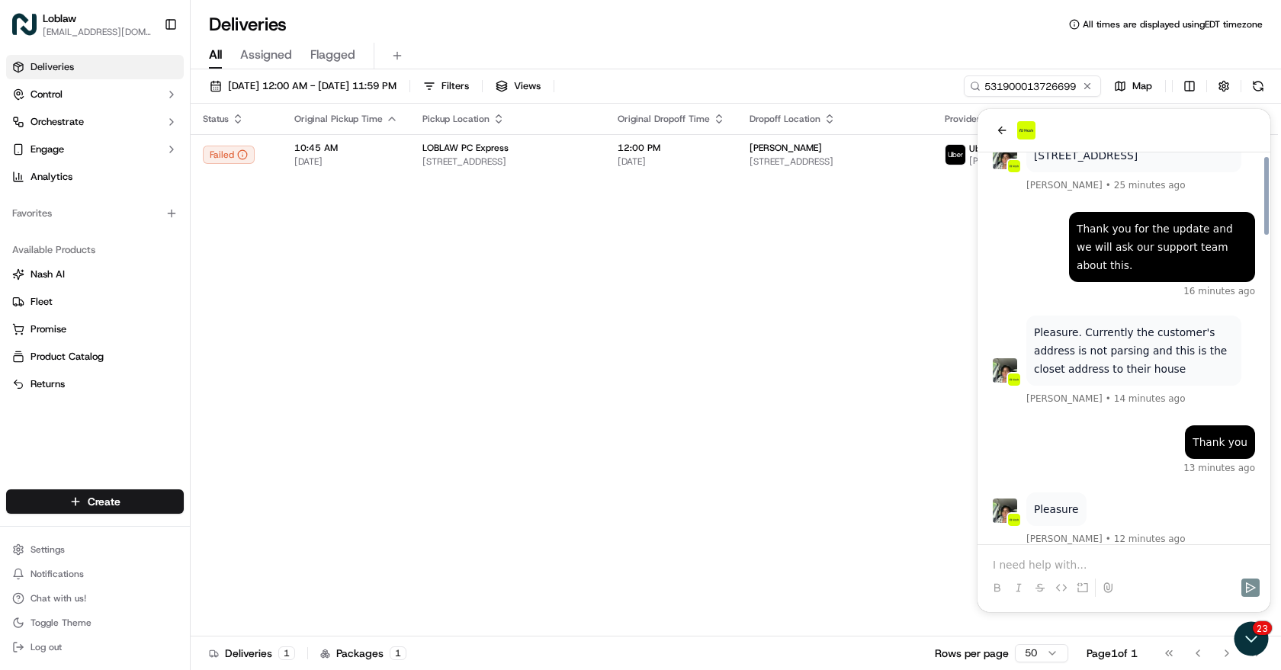
drag, startPoint x: 1098, startPoint y: 390, endPoint x: 1097, endPoint y: 413, distance: 23.7
